Goal: Information Seeking & Learning: Learn about a topic

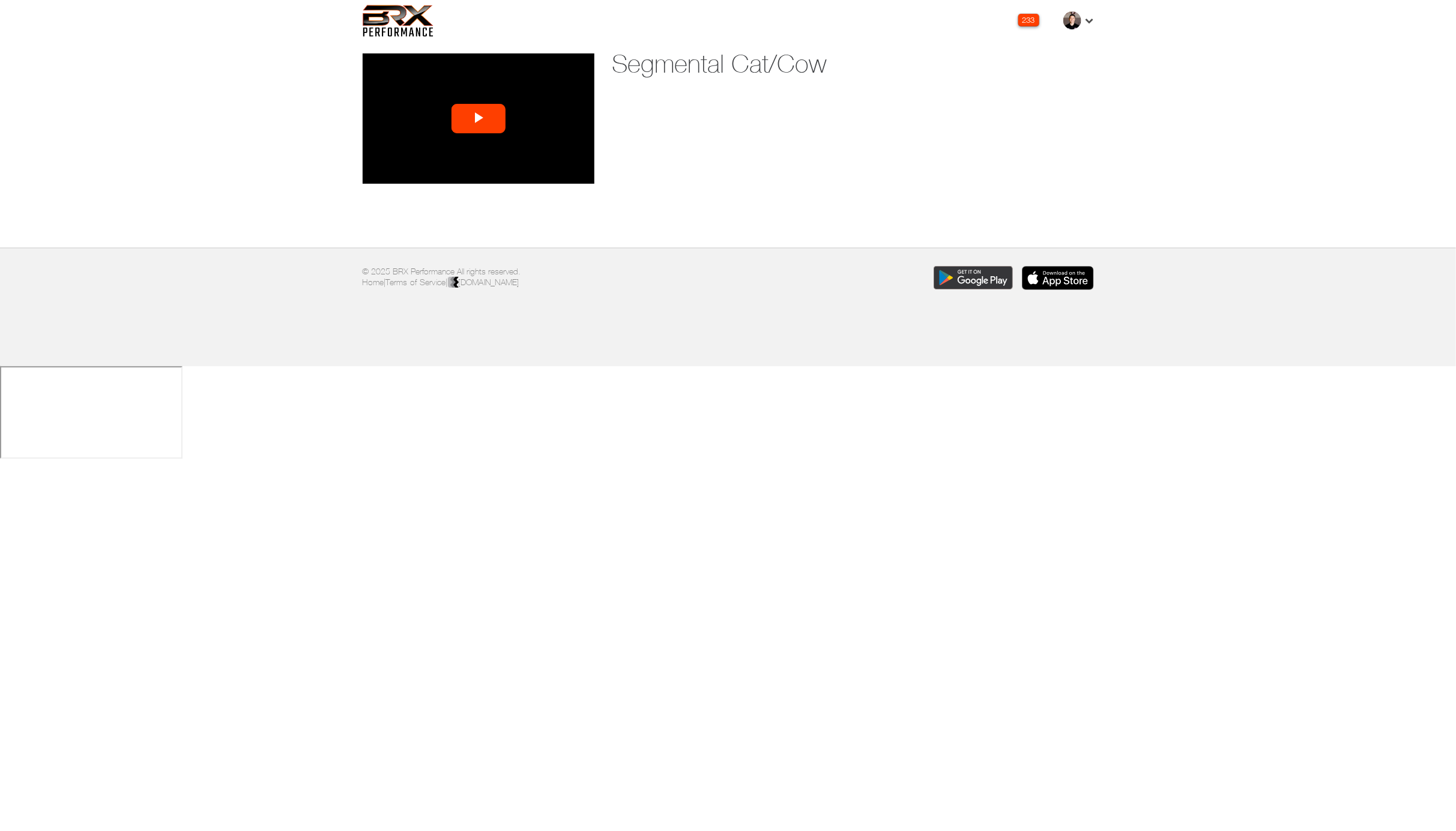
click at [479, 118] on span "Video Player" at bounding box center [479, 118] width 0 height 0
click at [441, 174] on div "Loaded : 73.45% 0:36 0:36" at bounding box center [466, 175] width 98 height 3
click at [465, 174] on div "Loaded : 83.95% 1:11 1:11" at bounding box center [466, 175] width 98 height 3
click at [484, 174] on div "Loaded : 90.95% 1:38 1:12" at bounding box center [466, 175] width 98 height 3
click at [496, 174] on div "Loaded : 100.00% 1:56 1:41" at bounding box center [466, 175] width 98 height 3
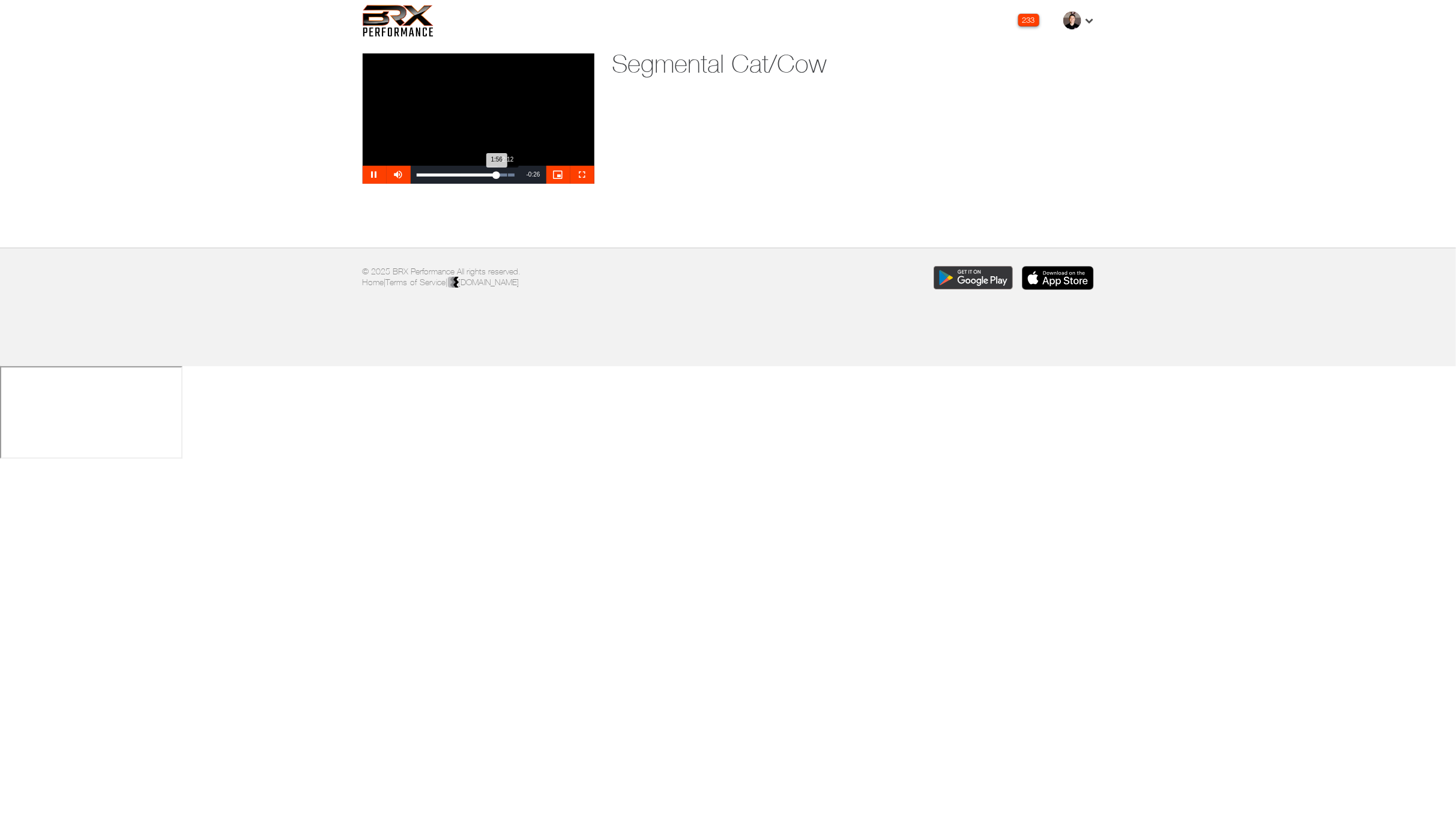
click at [508, 174] on div "Loaded : 100.00% 2:12 1:56" at bounding box center [466, 175] width 98 height 3
click at [462, 170] on div "Loaded : 100.00% 1:05 1:05" at bounding box center [465, 175] width 110 height 18
click at [438, 175] on div "0:29" at bounding box center [438, 175] width 1 height 3
click at [479, 118] on span "Video Player" at bounding box center [479, 118] width 0 height 0
click at [582, 175] on span "Video Player" at bounding box center [582, 175] width 24 height 0
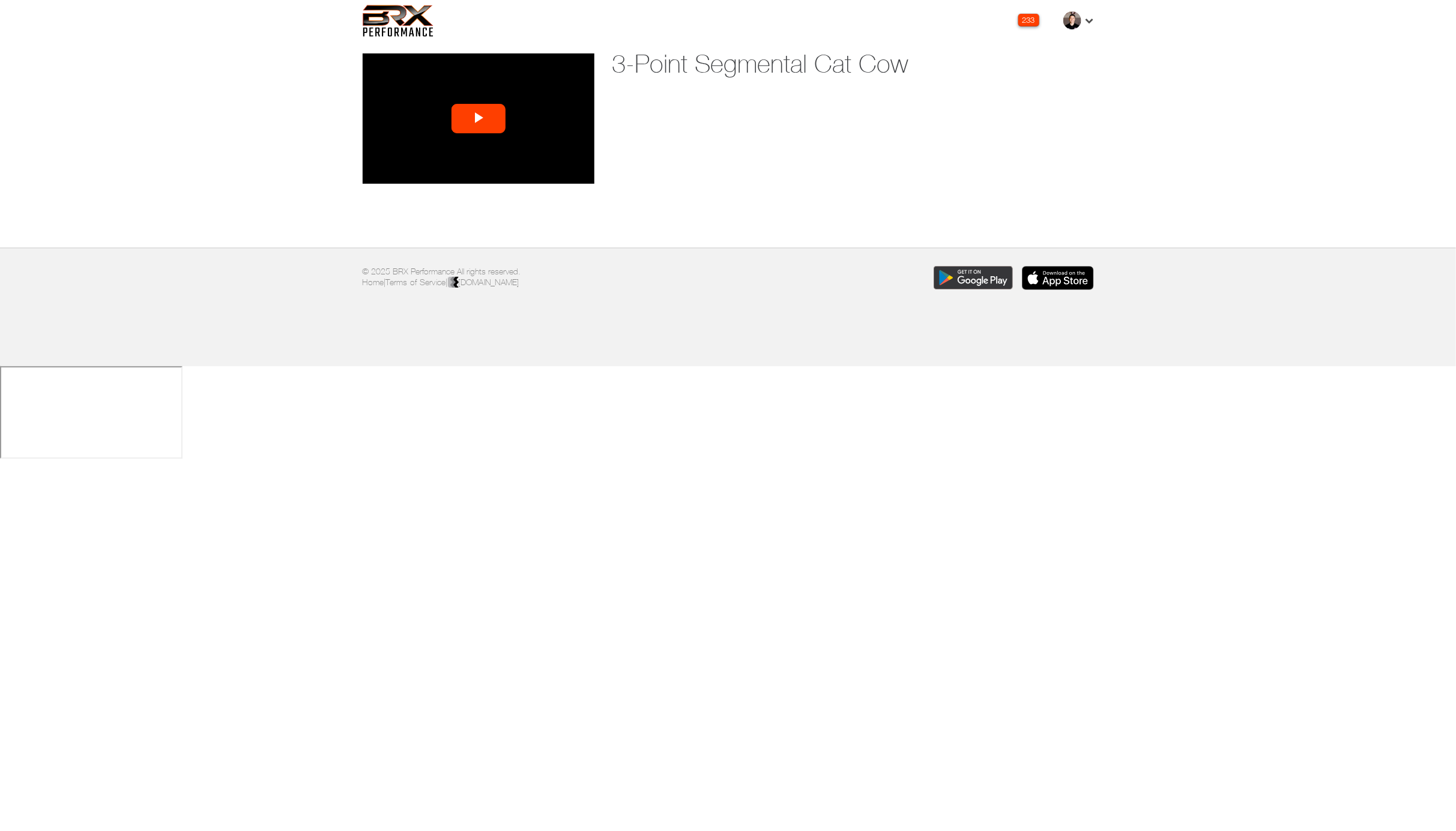
click at [472, 137] on video "Video Player" at bounding box center [479, 118] width 232 height 130
click at [586, 175] on span "Video Player" at bounding box center [582, 175] width 24 height 0
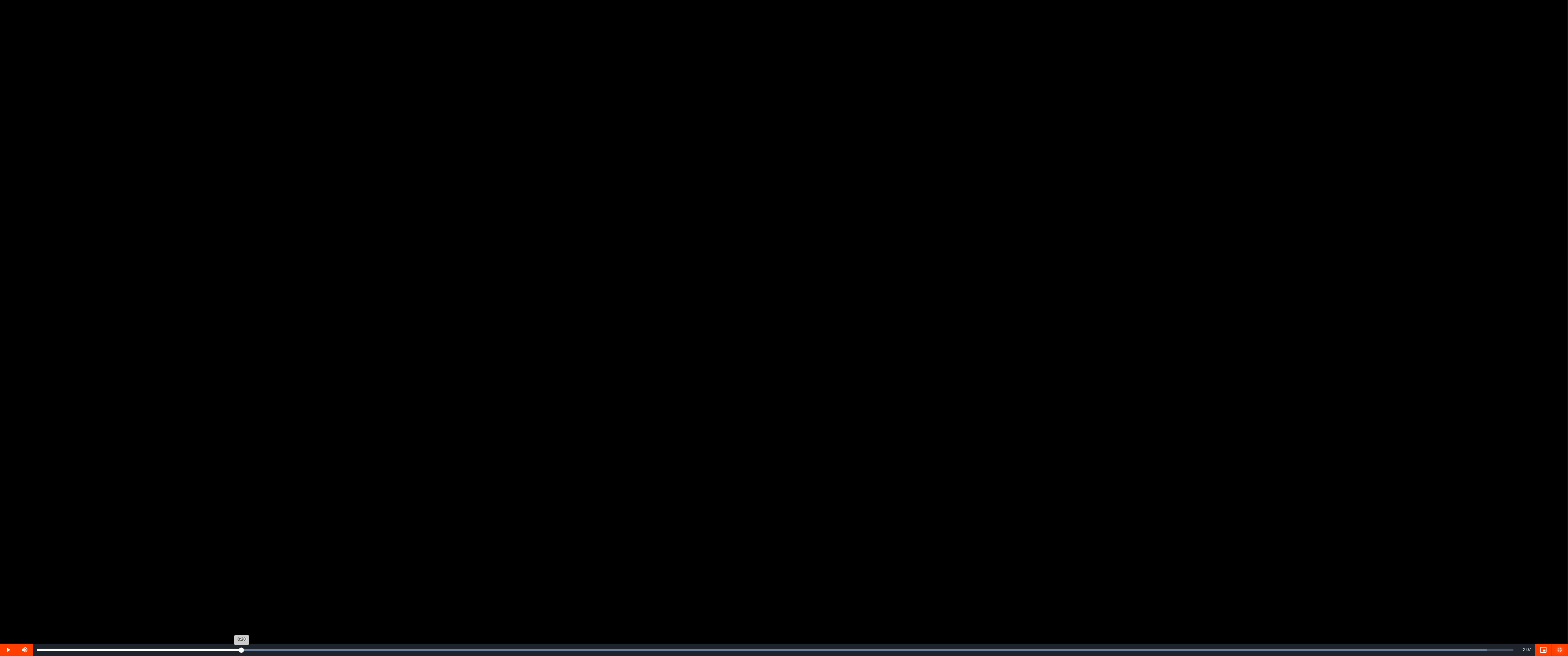
click at [242, 567] on div "Loaded : 98.19% 0:20 0:20" at bounding box center [775, 650] width 1485 height 12
click at [368, 567] on div "Loaded : 100.00% 0:32 0:21" at bounding box center [775, 650] width 1485 height 12
click at [576, 567] on div "Loaded : 100.00% 0:53 0:34" at bounding box center [775, 650] width 1485 height 12
click at [788, 567] on div "Loaded : 100.00% 1:15 1:15" at bounding box center [775, 650] width 1485 height 12
click at [869, 567] on div "1:23" at bounding box center [868, 650] width 1 height 2
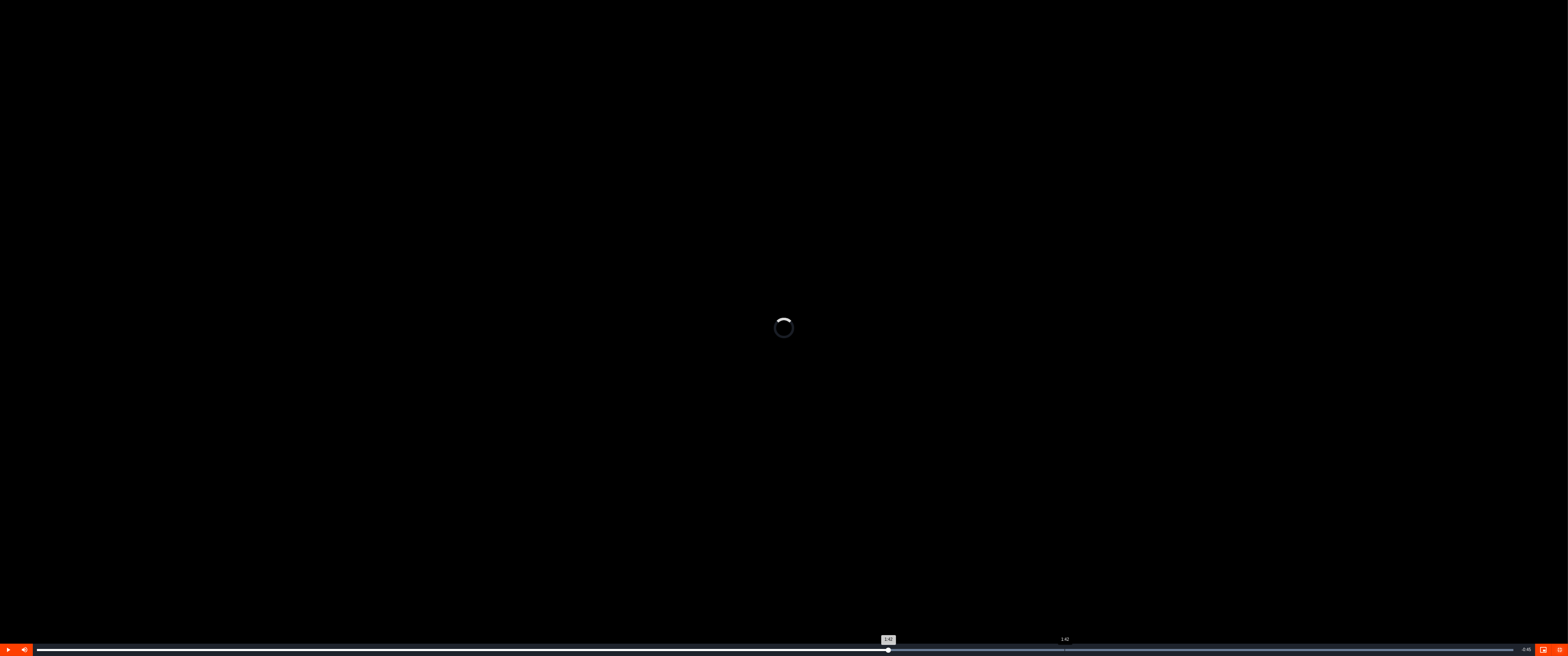
click at [995, 567] on div "Loaded : 100.00% 1:42 1:42" at bounding box center [775, 650] width 1485 height 12
click at [995, 567] on div "Loaded : 100.00% 1:59 1:44" at bounding box center [775, 650] width 1485 height 12
click at [995, 567] on div "Loaded : 100.00% 2:11 2:11" at bounding box center [775, 650] width 1485 height 12
click at [995, 567] on div "Loaded : 100.00% 2:17 2:12" at bounding box center [775, 650] width 1485 height 12
click at [995, 567] on div "Loaded : 100.00% 2:22 2:18" at bounding box center [775, 650] width 1485 height 12
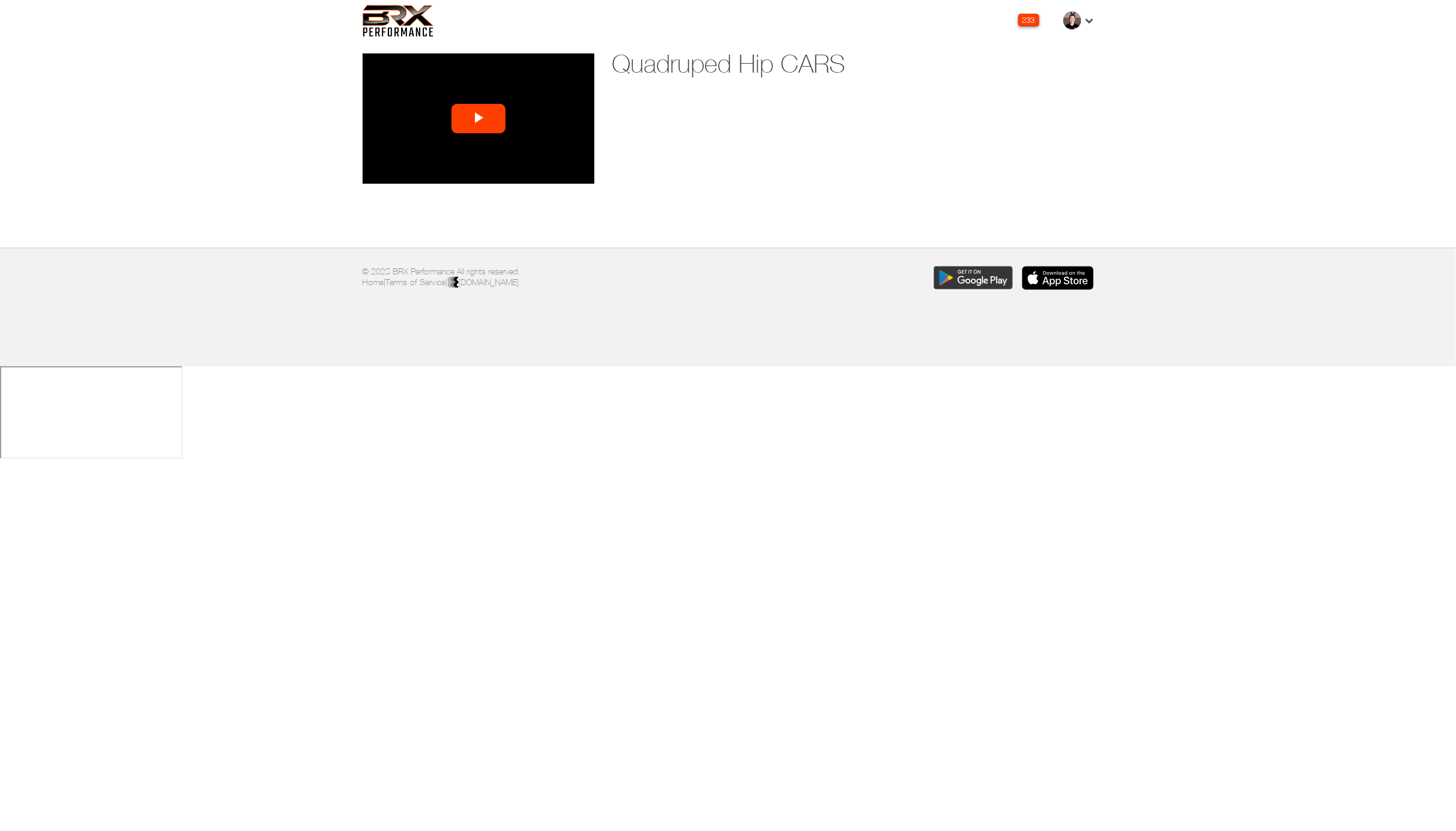
click at [479, 118] on span "Video Player" at bounding box center [479, 118] width 0 height 0
click at [446, 167] on div "Loaded : 65.55% 0:42 0:04" at bounding box center [465, 175] width 110 height 18
click at [470, 172] on div "Loaded : 73.26% 1:11 1:11" at bounding box center [465, 175] width 110 height 18
click at [484, 172] on div "Loaded : 77.12% 1:29 1:11" at bounding box center [465, 175] width 110 height 18
click at [470, 175] on div "Loaded : 84.83% 1:26 1:30" at bounding box center [466, 175] width 98 height 3
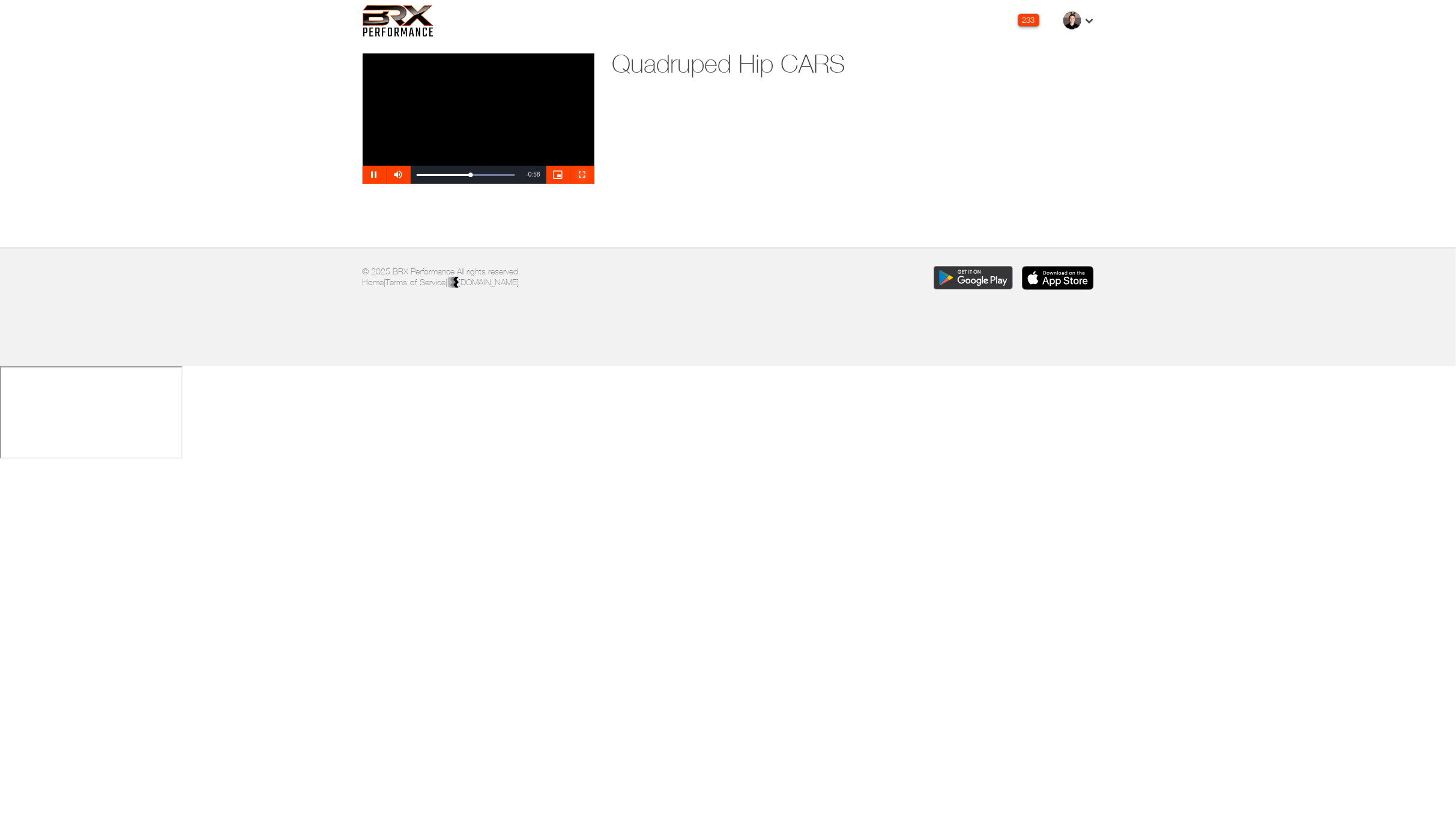
click at [586, 175] on span "Video Player" at bounding box center [582, 175] width 24 height 0
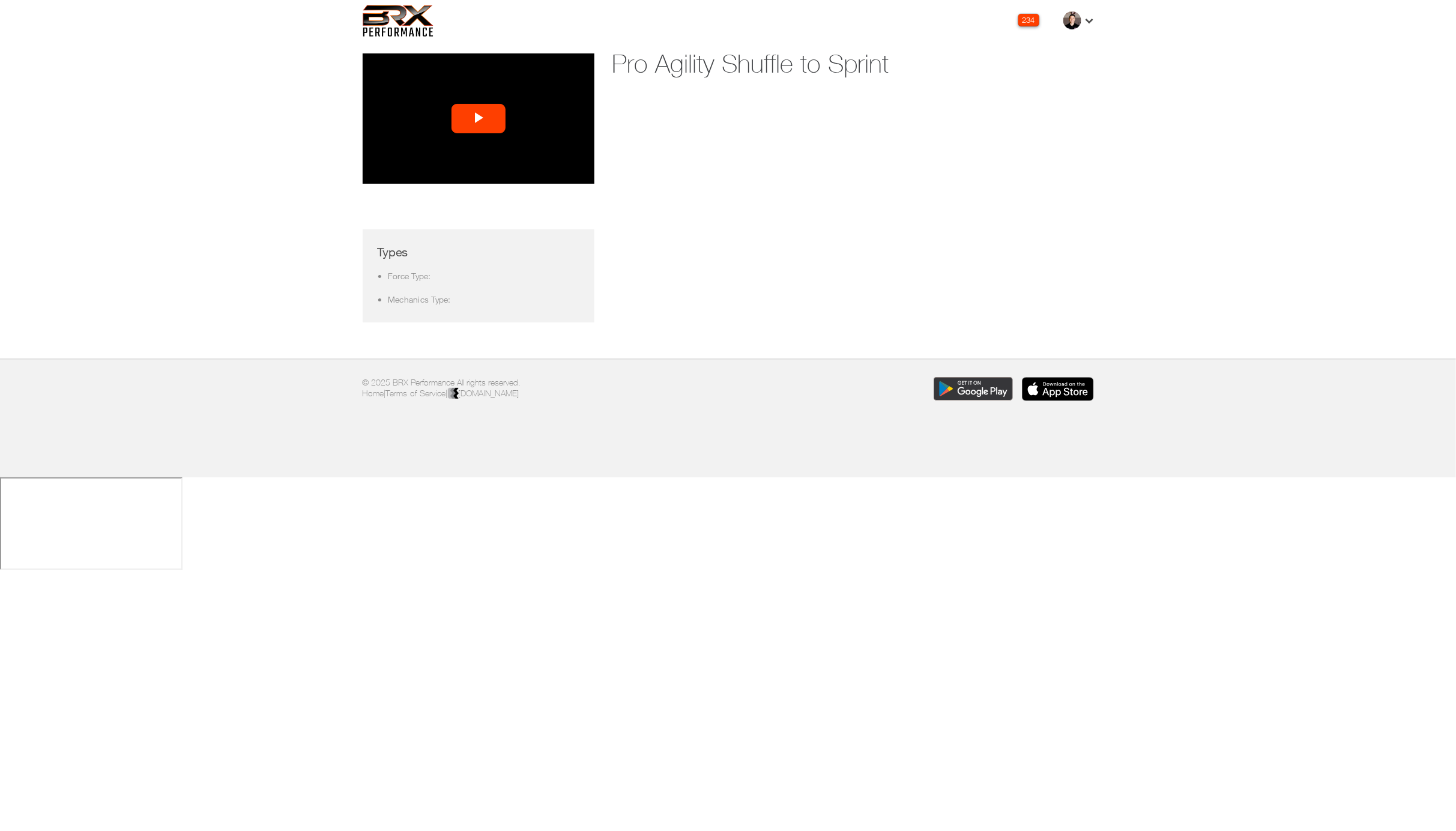
click at [479, 118] on span "Video Player" at bounding box center [479, 118] width 0 height 0
click at [583, 175] on span "Video Player" at bounding box center [582, 175] width 24 height 0
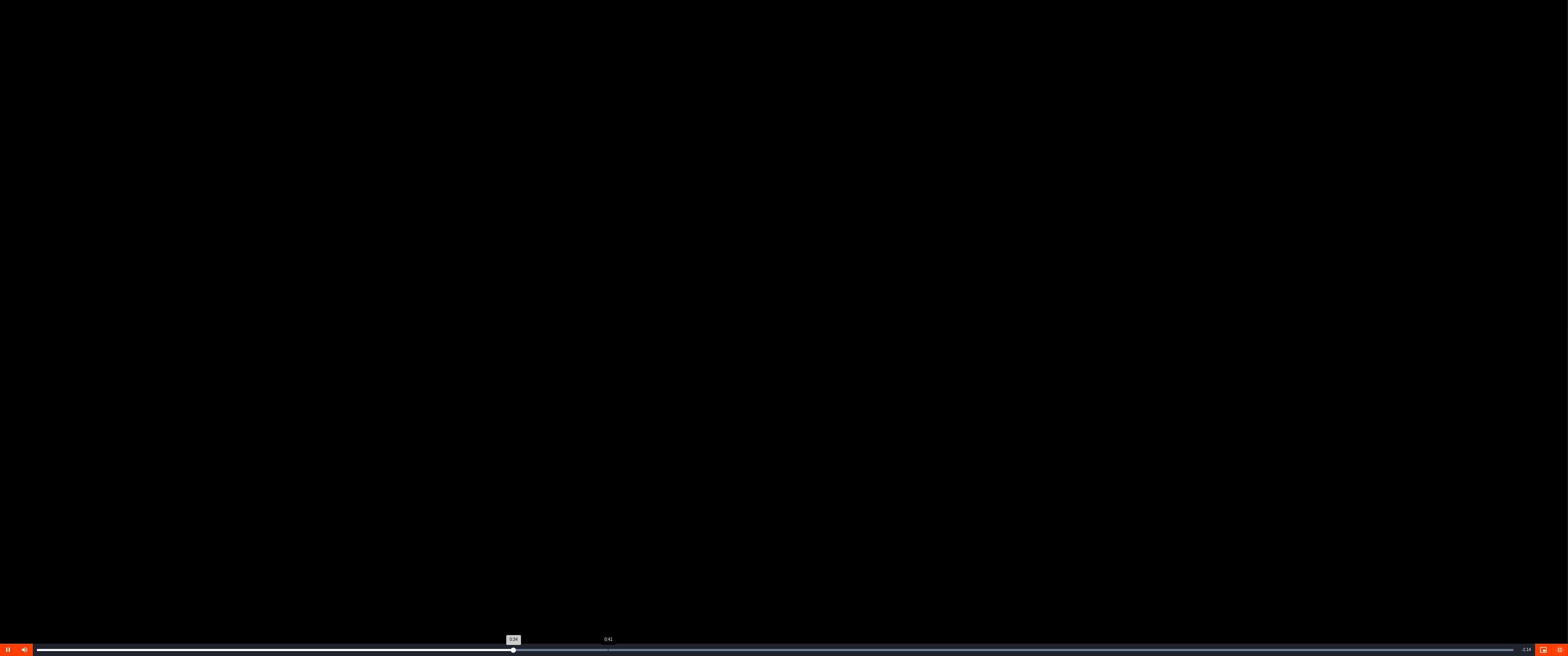
click at [607, 567] on div "Loaded : 100.00% 0:41 0:34" at bounding box center [775, 650] width 1477 height 2
click at [810, 567] on div "Loaded : 100.00% 0:56 0:44" at bounding box center [775, 650] width 1477 height 2
click at [965, 567] on div "Loaded : 100.00% 1:07 0:58" at bounding box center [775, 650] width 1477 height 2
click at [936, 567] on div "Loaded : 100.00% 1:05 1:11" at bounding box center [775, 650] width 1485 height 12
click at [875, 567] on div "Loaded : 100.00% 1:01 1:01" at bounding box center [775, 650] width 1485 height 12
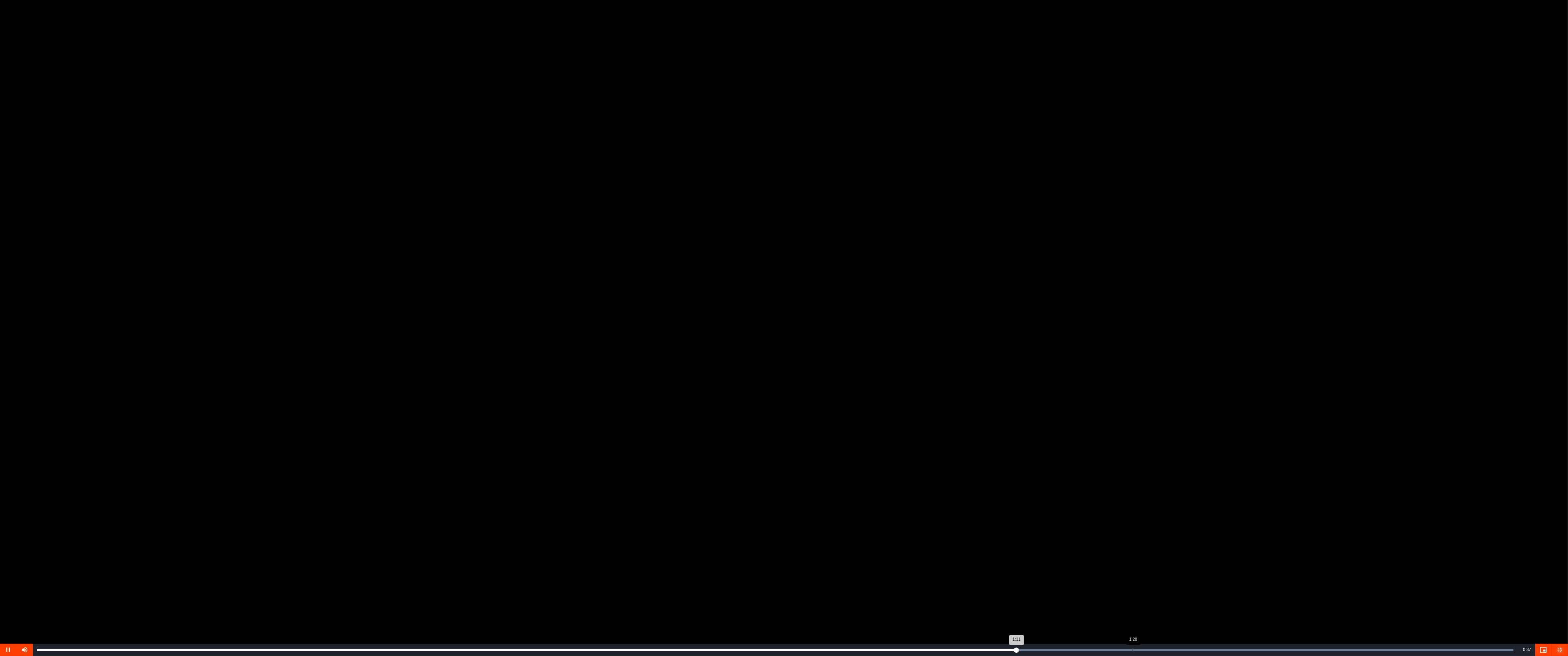
click at [995, 567] on div "Loaded : 100.00% 1:20 1:11" at bounding box center [775, 650] width 1485 height 12
click at [995, 567] on div "Loaded : 100.00% 1:28 1:20" at bounding box center [775, 650] width 1485 height 12
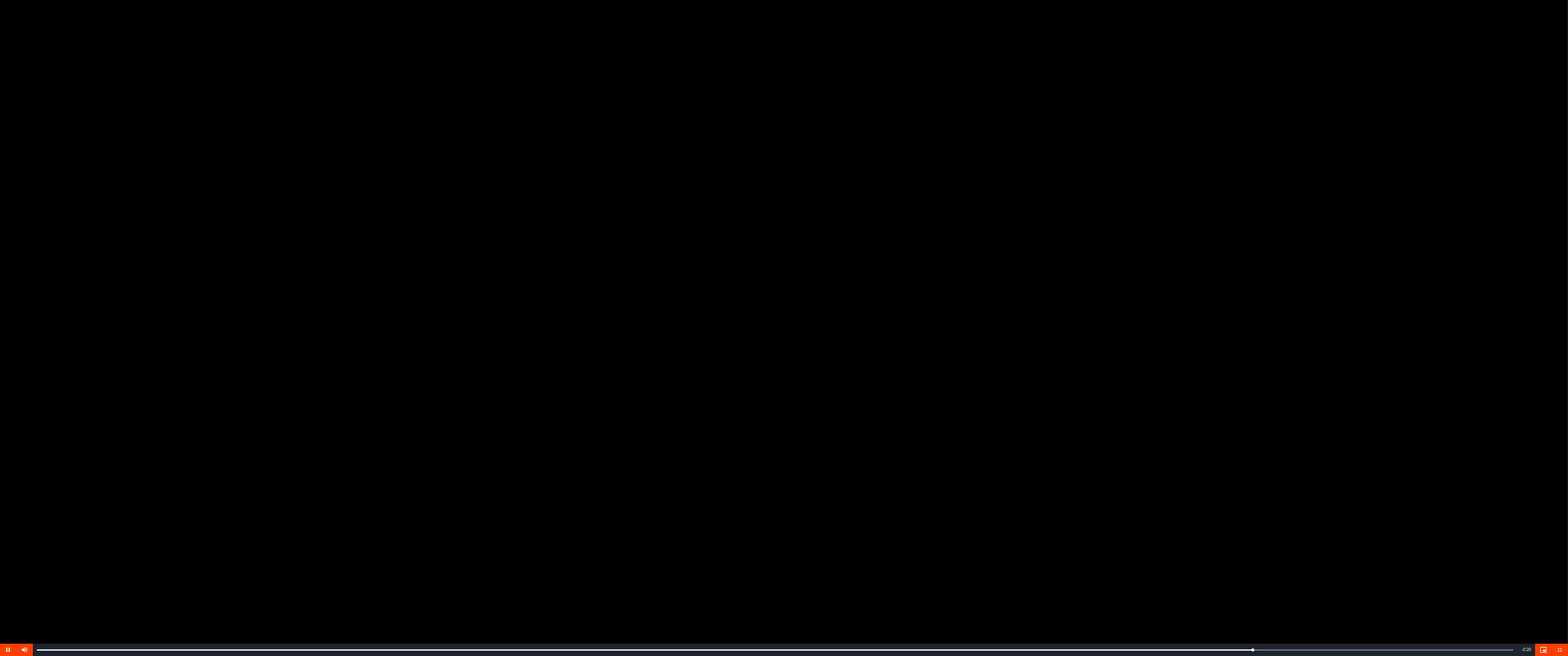
click at [995, 567] on video "Video Player" at bounding box center [784, 328] width 1568 height 656
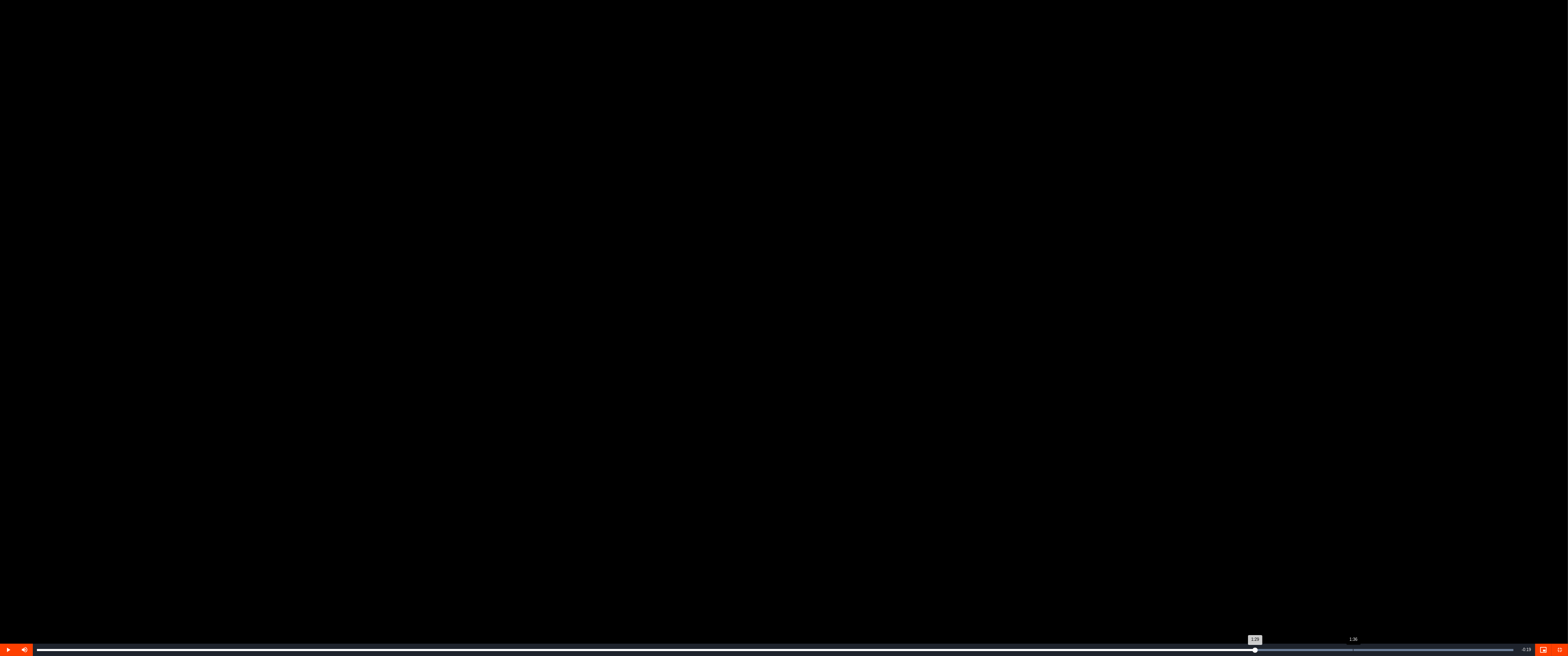
click at [995, 567] on div "Loaded : 100.00% 1:36 1:29" at bounding box center [775, 650] width 1477 height 2
click at [995, 567] on div "Loaded : 100.00% 1:43 1:36" at bounding box center [775, 650] width 1477 height 2
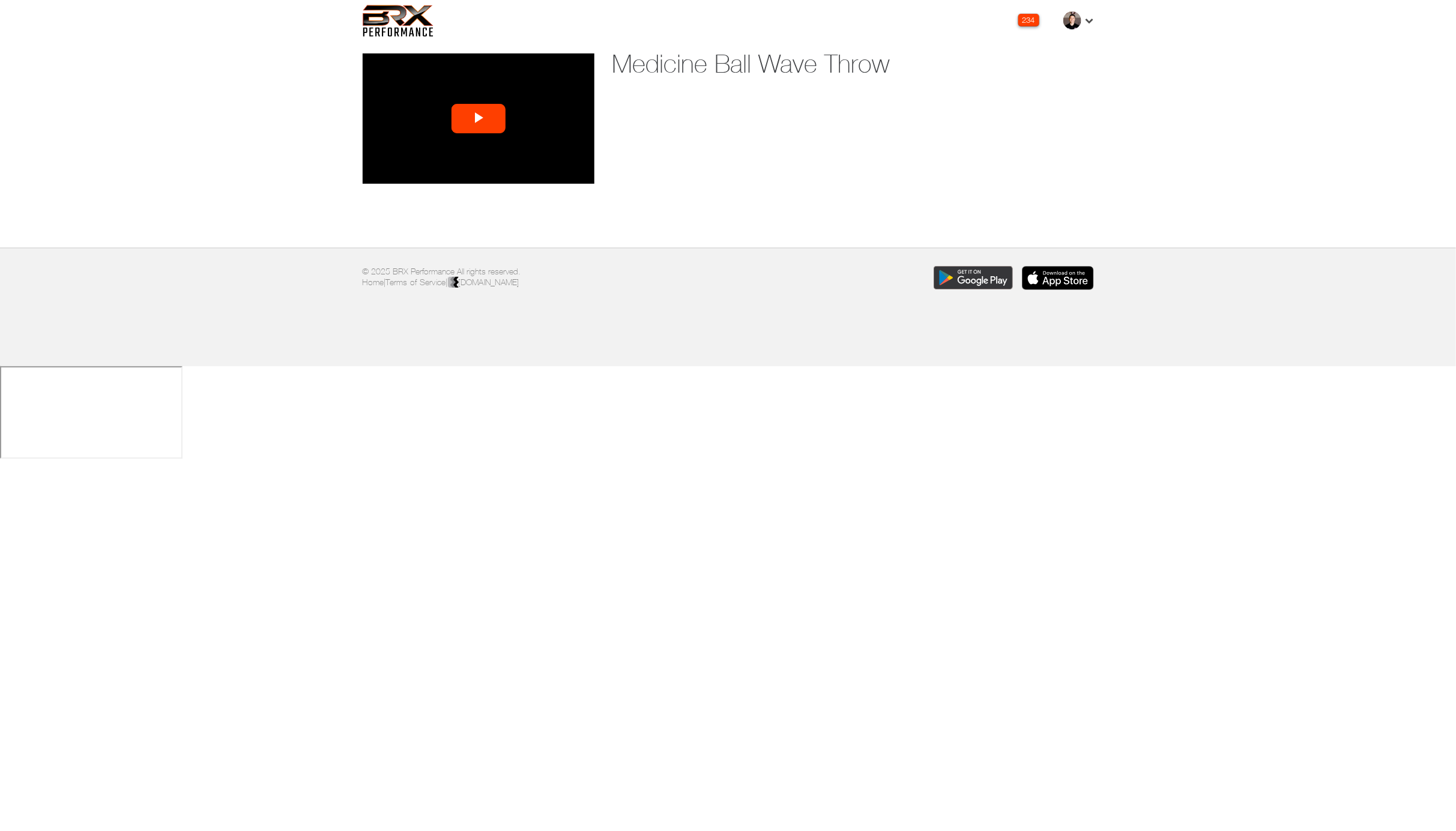
click at [479, 118] on span "Video Player" at bounding box center [479, 118] width 0 height 0
click at [453, 174] on div "Loaded : 100.00% 0:18 0:04" at bounding box center [466, 175] width 98 height 3
click at [478, 172] on div "Loaded : 100.00% 0:30 0:18" at bounding box center [465, 175] width 110 height 18
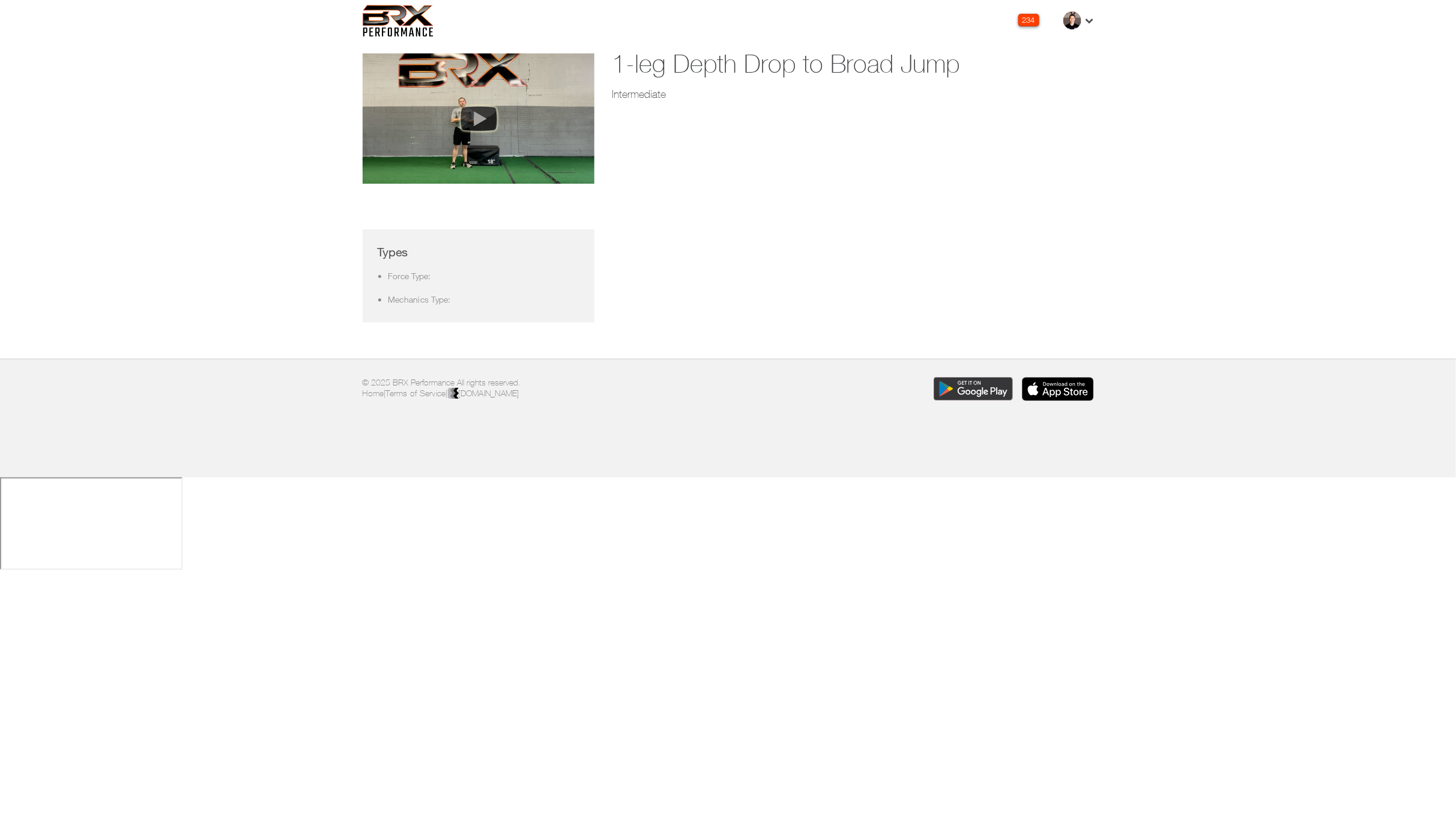
click at [474, 123] on img at bounding box center [479, 118] width 48 height 36
